Goal: Check status: Check status

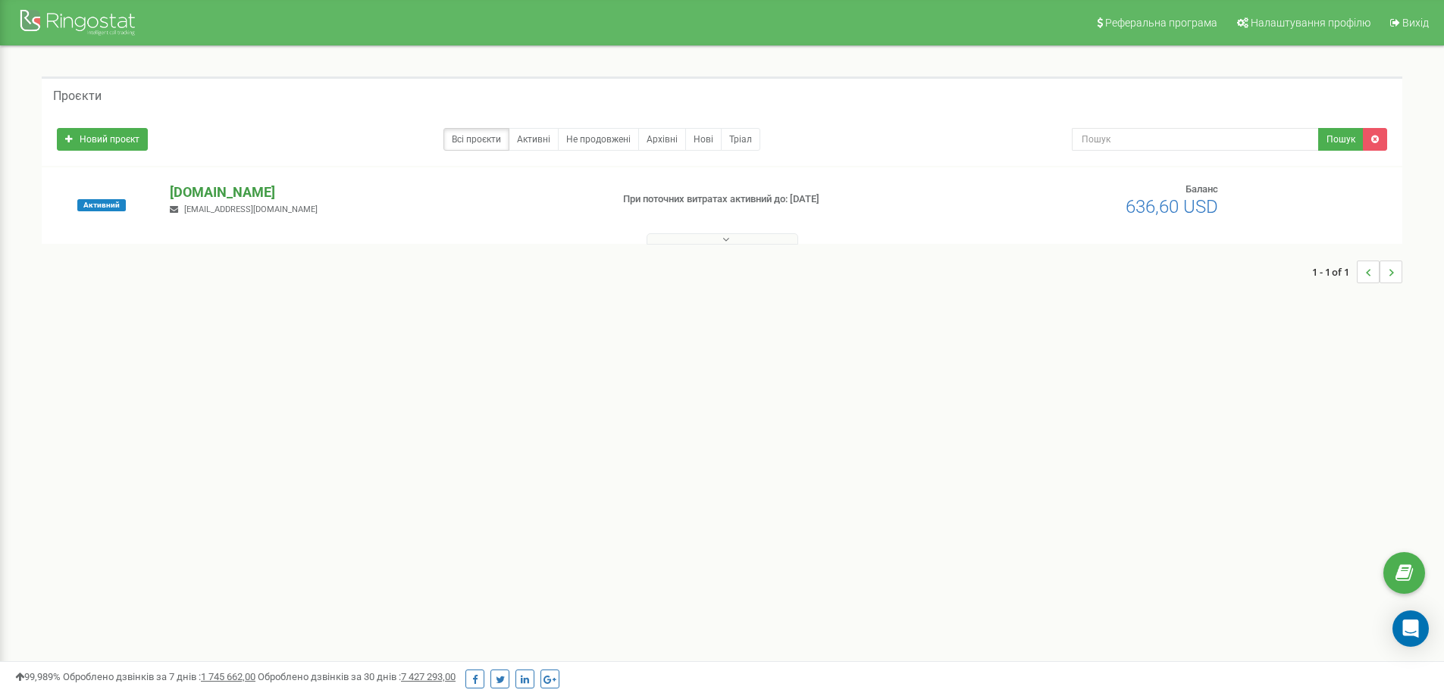
click at [193, 196] on p "[DOMAIN_NAME]" at bounding box center [384, 193] width 428 height 20
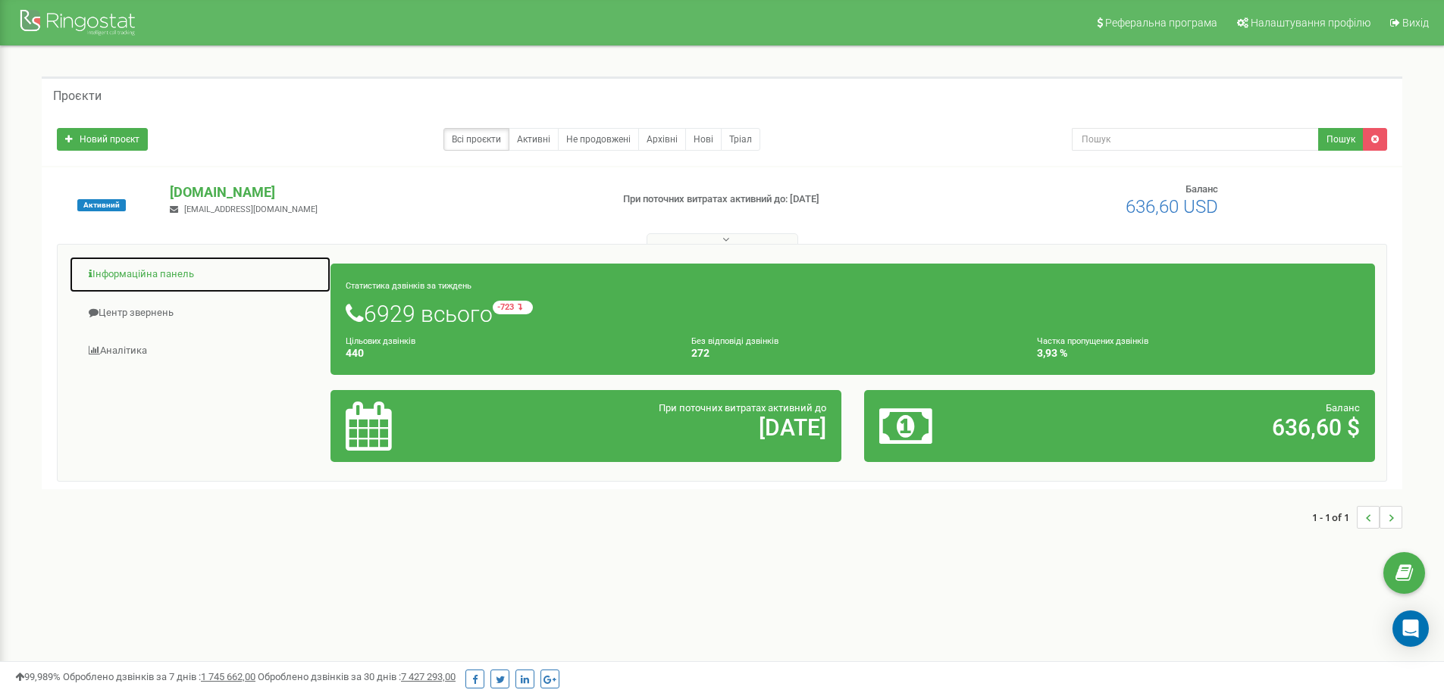
click at [124, 270] on link "Інформаційна панель" at bounding box center [200, 274] width 262 height 37
